Goal: Transaction & Acquisition: Purchase product/service

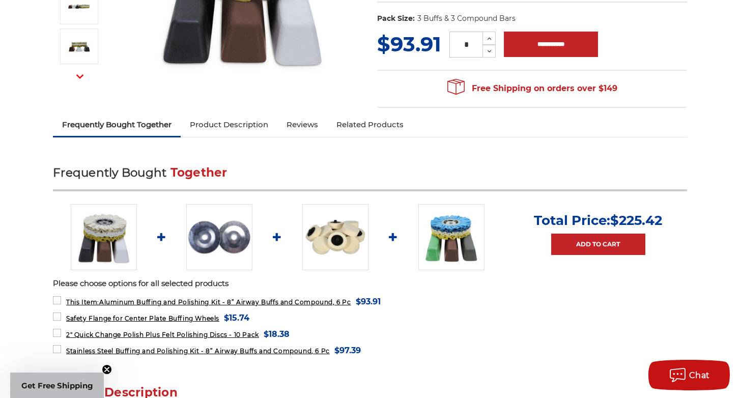
scroll to position [251, 0]
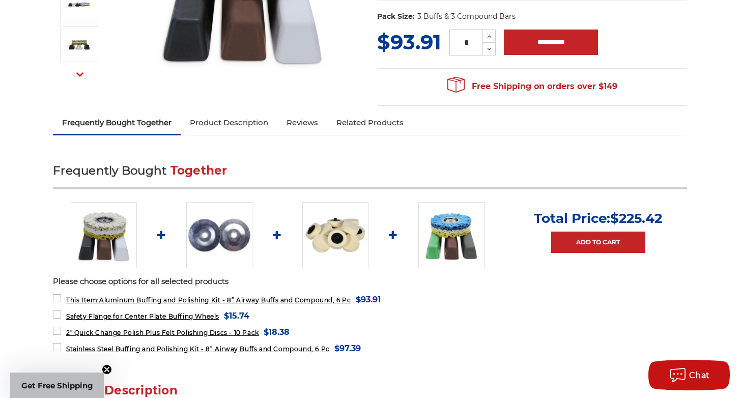
click at [110, 241] on img at bounding box center [104, 235] width 66 height 66
click at [58, 329] on label "2" Quick Change Polish Plus Felt Polishing Discs - 10 Pack MSRP: Was: Now: $18.…" at bounding box center [171, 332] width 237 height 14
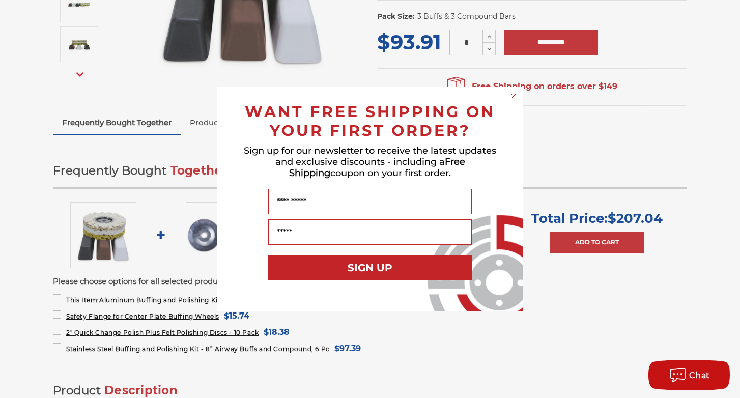
click at [60, 347] on div "Close dialog WANT FREE SHIPPING ON YOUR FIRST ORDER? Sign up for our newsletter…" at bounding box center [370, 199] width 740 height 398
click at [514, 95] on circle "Close dialog" at bounding box center [514, 97] width 10 height 10
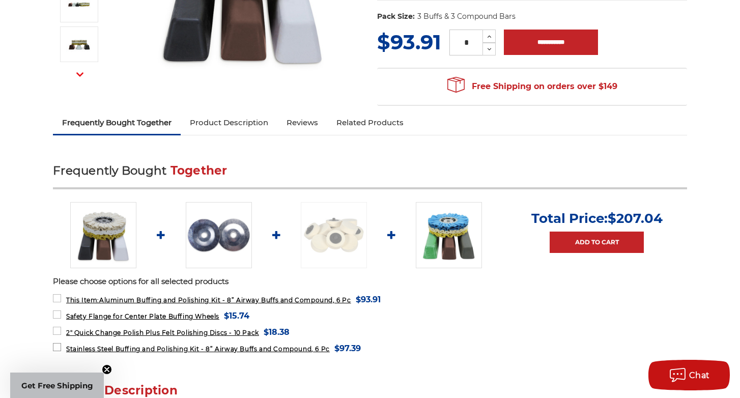
click at [58, 343] on label "Stainless Steel Buffing and Polishing Kit - 8” Airway Buffs and Compound, 6 Pc …" at bounding box center [207, 349] width 308 height 14
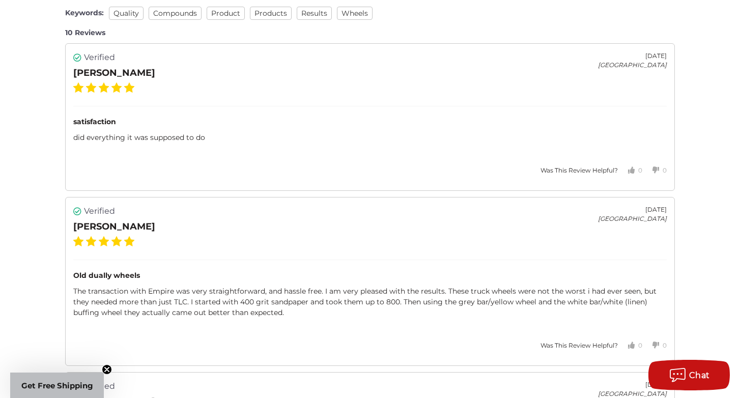
scroll to position [1973, 0]
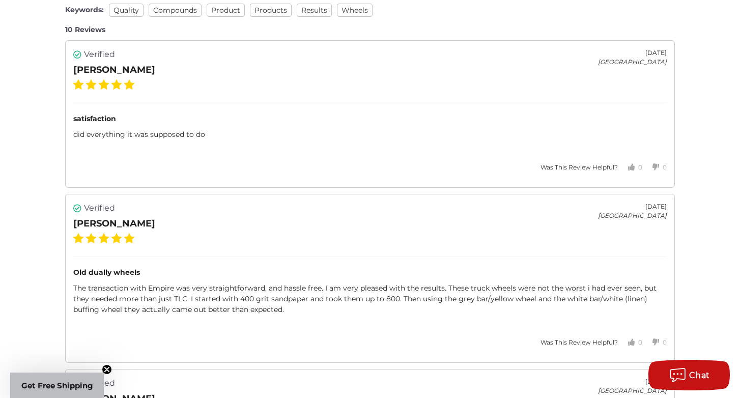
scroll to position [251, 0]
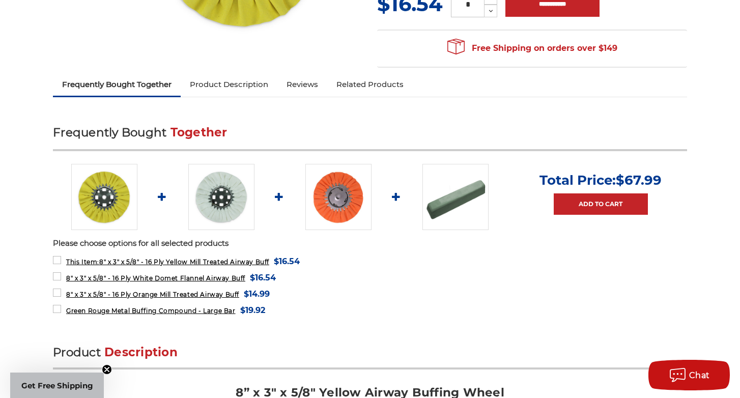
scroll to position [291, 0]
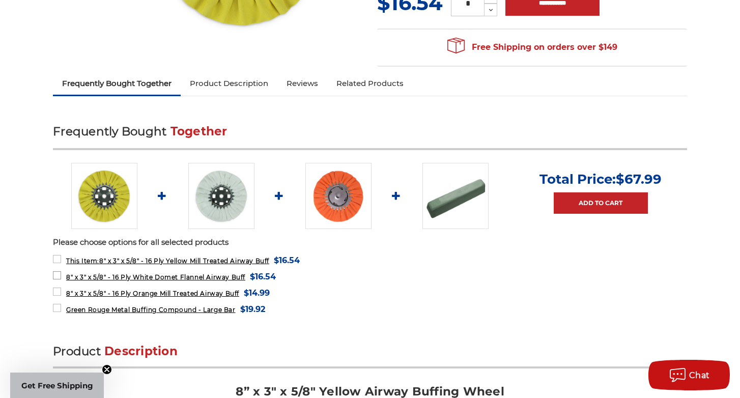
click at [58, 276] on label "8" x 3" x 5/8" - 16 Ply White Domet Flannel Airway Buff MSRP: Was: Now: $16.54 …" at bounding box center [164, 277] width 223 height 14
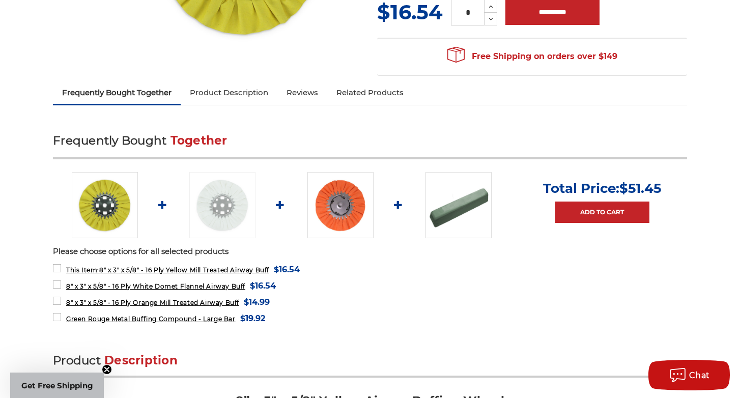
scroll to position [284, 0]
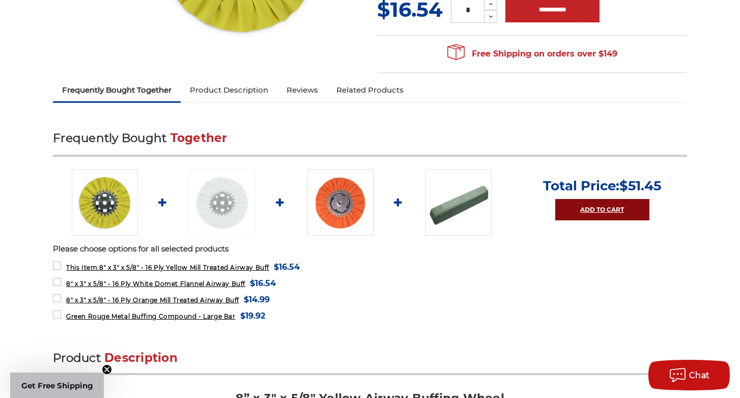
click at [600, 210] on link "Add to Cart" at bounding box center [602, 209] width 94 height 21
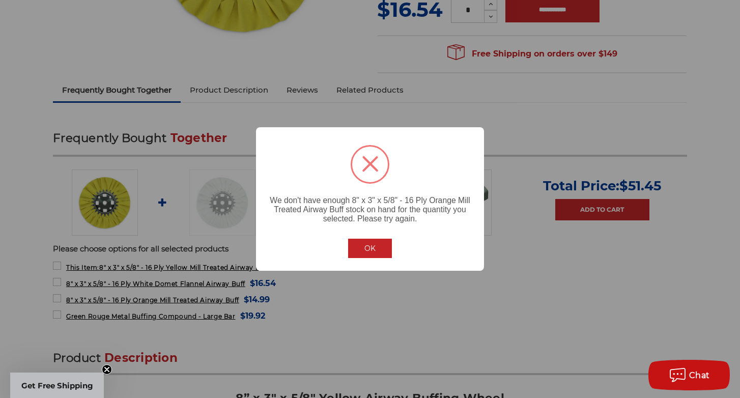
click at [364, 253] on button "OK" at bounding box center [370, 248] width 44 height 19
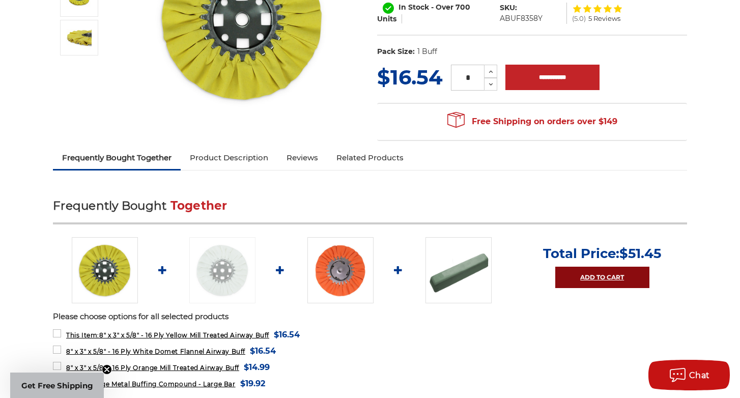
scroll to position [153, 0]
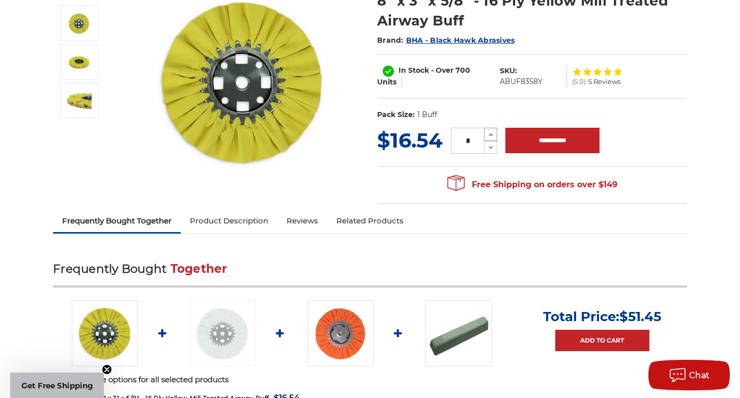
click at [493, 136] on icon at bounding box center [491, 134] width 8 height 9
click at [491, 153] on button "Decrease Quantity:" at bounding box center [490, 147] width 13 height 13
type input "*"
click at [491, 153] on button "Decrease Quantity:" at bounding box center [490, 147] width 13 height 13
click at [489, 146] on icon at bounding box center [491, 147] width 8 height 9
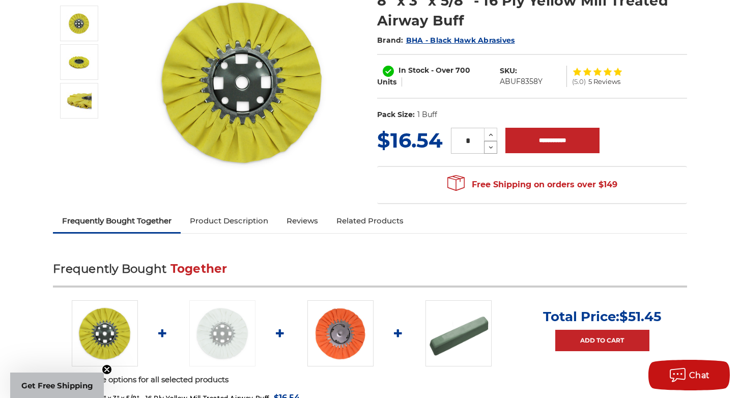
click at [489, 146] on icon at bounding box center [491, 147] width 8 height 9
click at [488, 146] on icon at bounding box center [491, 147] width 8 height 9
